Goal: Information Seeking & Learning: Learn about a topic

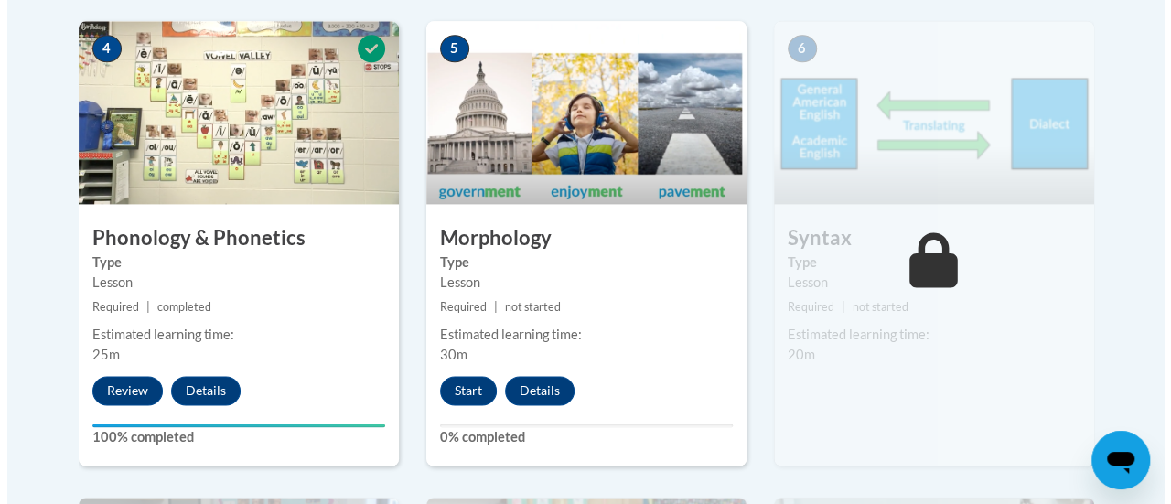
scroll to position [1170, 0]
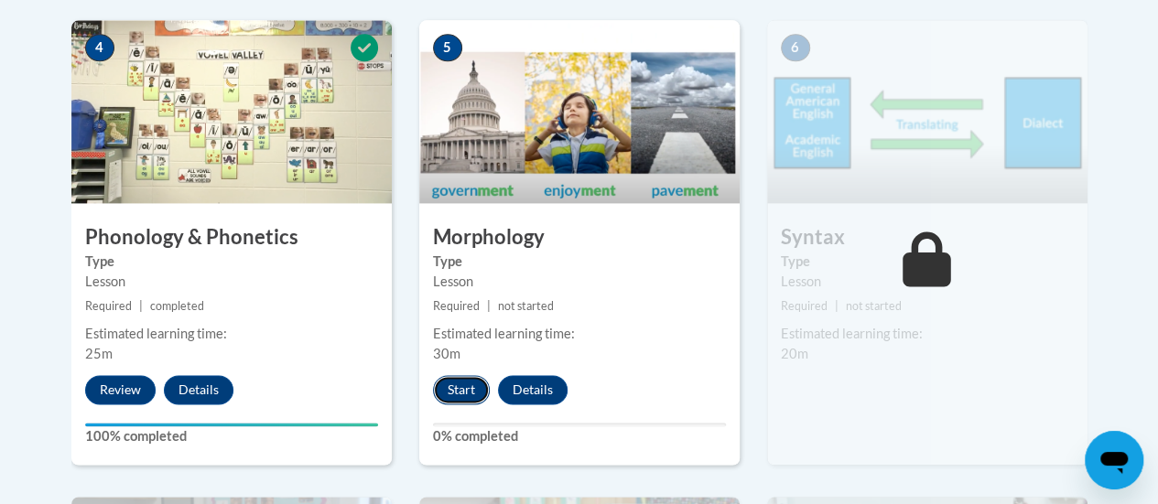
click at [447, 384] on button "Start" at bounding box center [461, 389] width 57 height 29
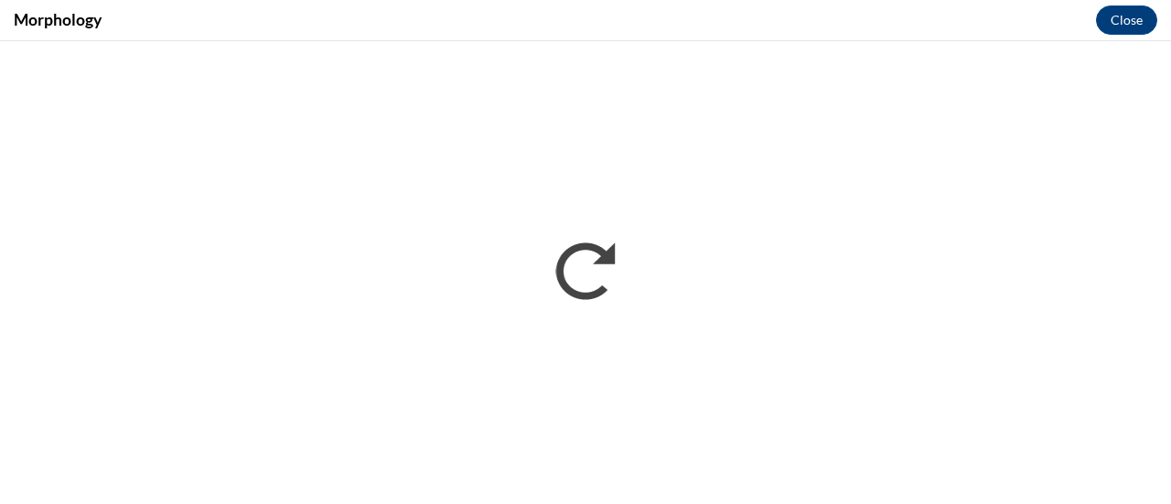
scroll to position [0, 0]
